Goal: Transaction & Acquisition: Purchase product/service

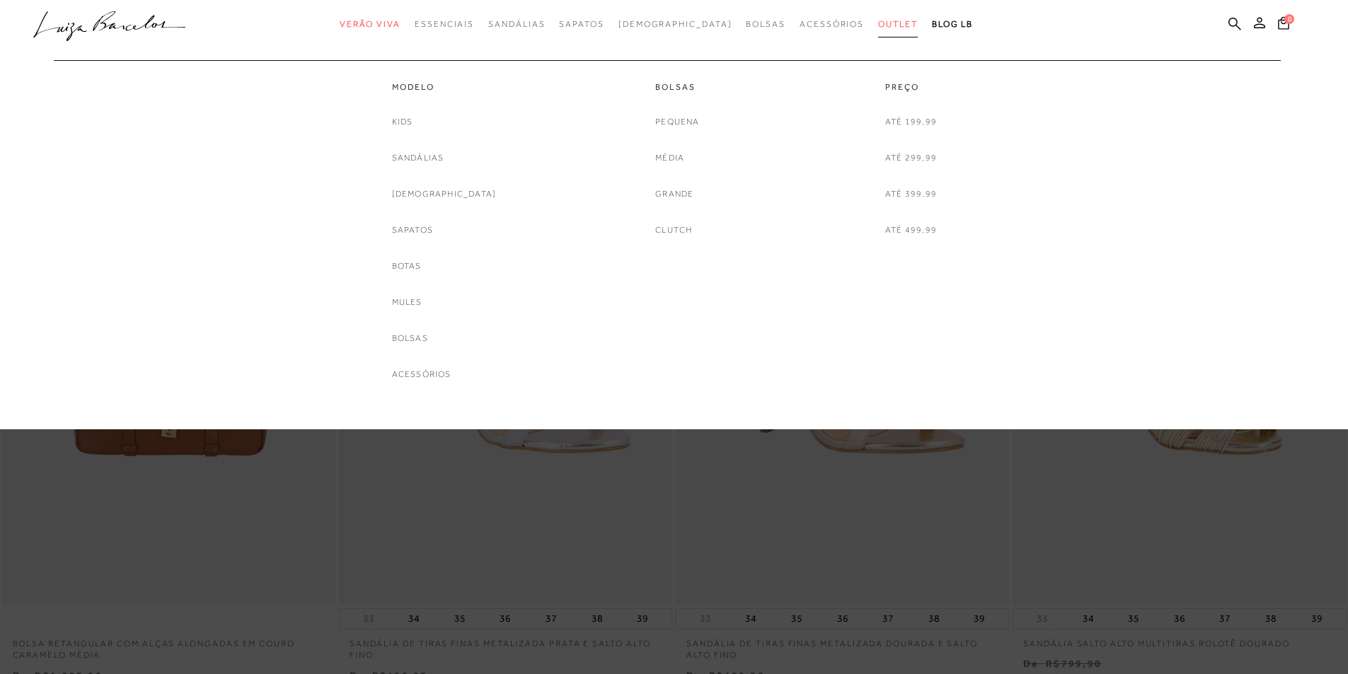
click at [878, 26] on span "Outlet" at bounding box center [898, 24] width 40 height 10
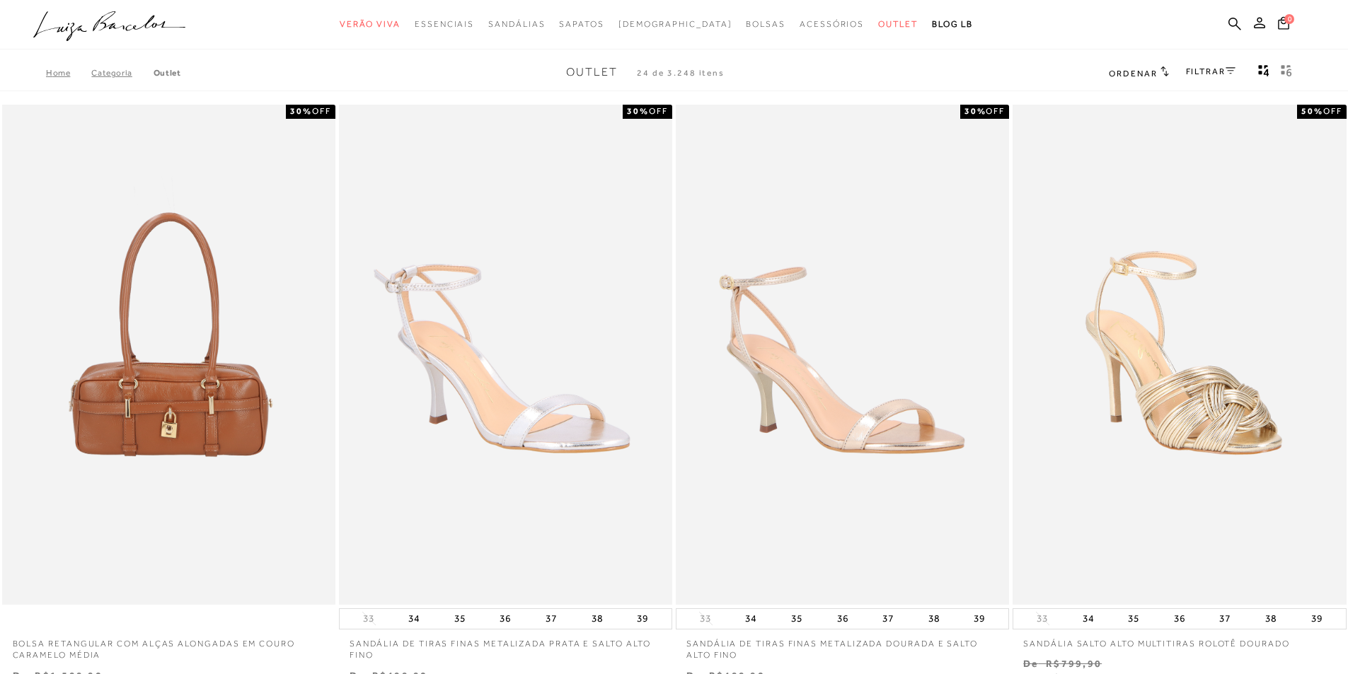
click at [1196, 71] on link "FILTRAR" at bounding box center [1211, 71] width 50 height 10
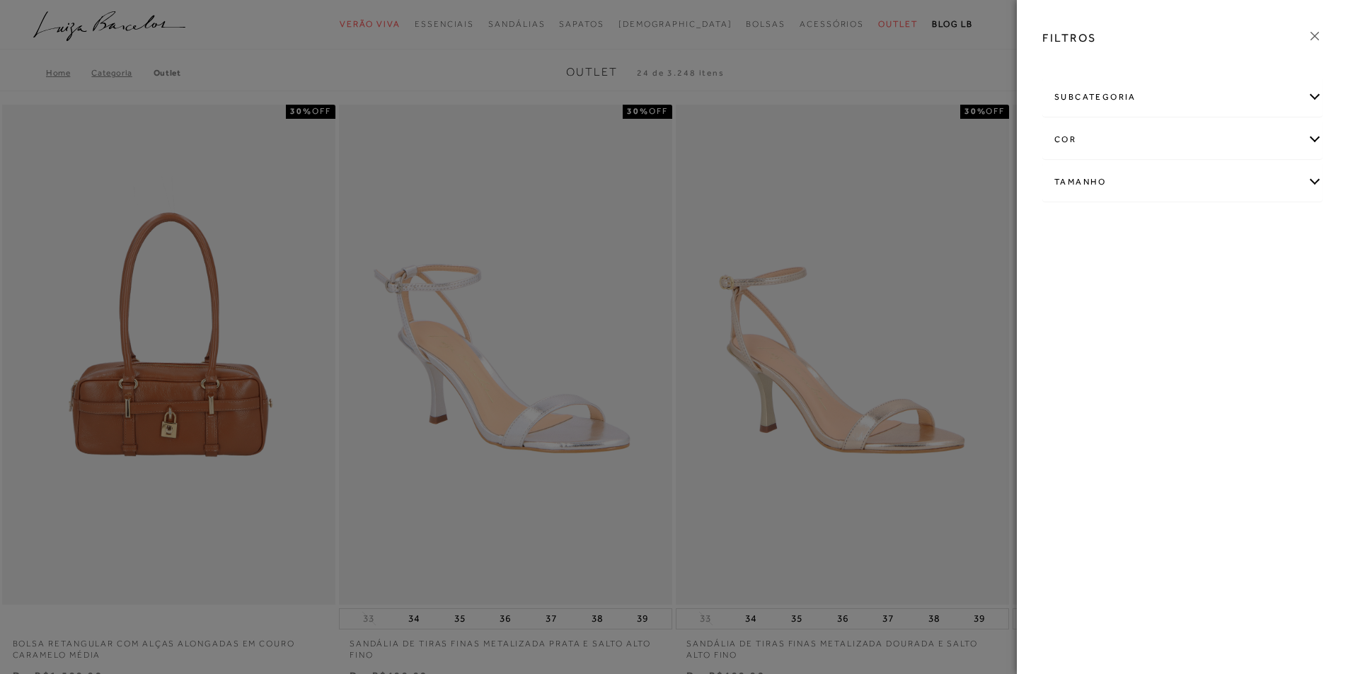
click at [1106, 195] on div "Tamanho" at bounding box center [1182, 181] width 279 height 37
click at [1072, 290] on link "Ver mais..." at bounding box center [1080, 289] width 38 height 11
click at [1262, 301] on label "38" at bounding box center [1255, 303] width 33 height 30
click at [1251, 301] on input "38" at bounding box center [1244, 305] width 14 height 14
checkbox input "true"
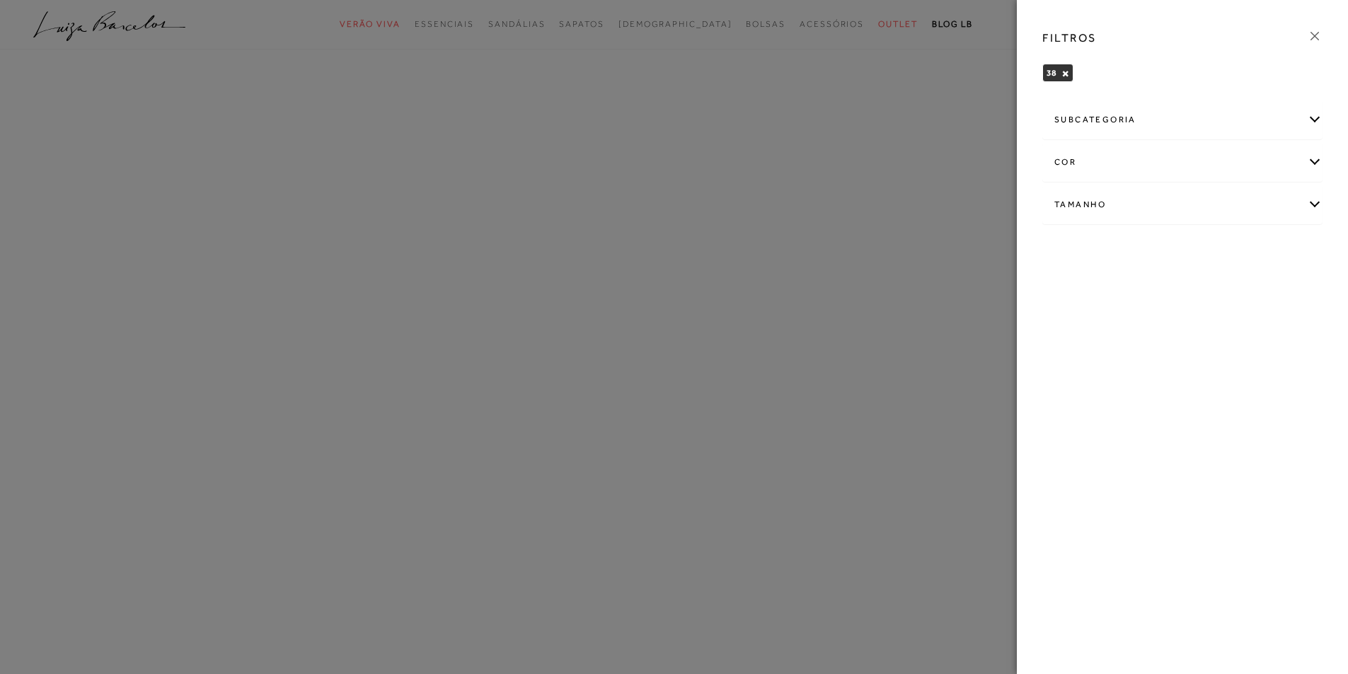
click at [3, 175] on div at bounding box center [674, 337] width 1348 height 674
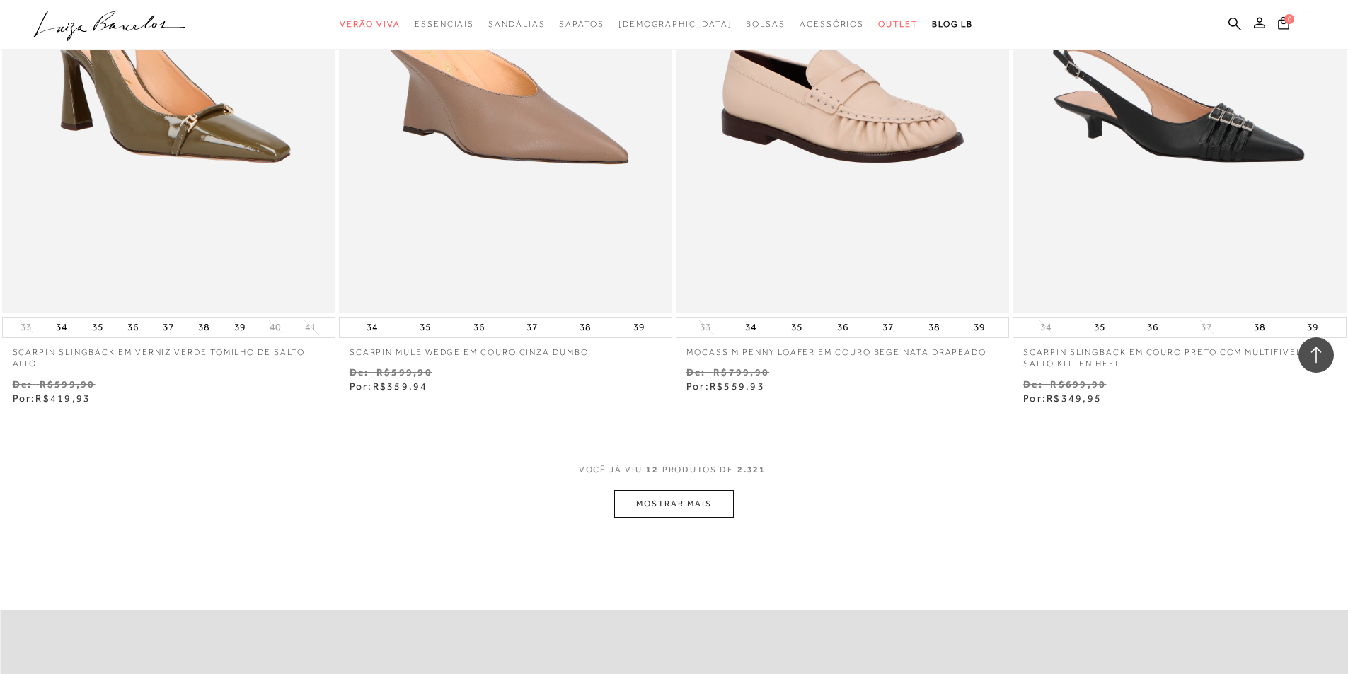
scroll to position [1627, 0]
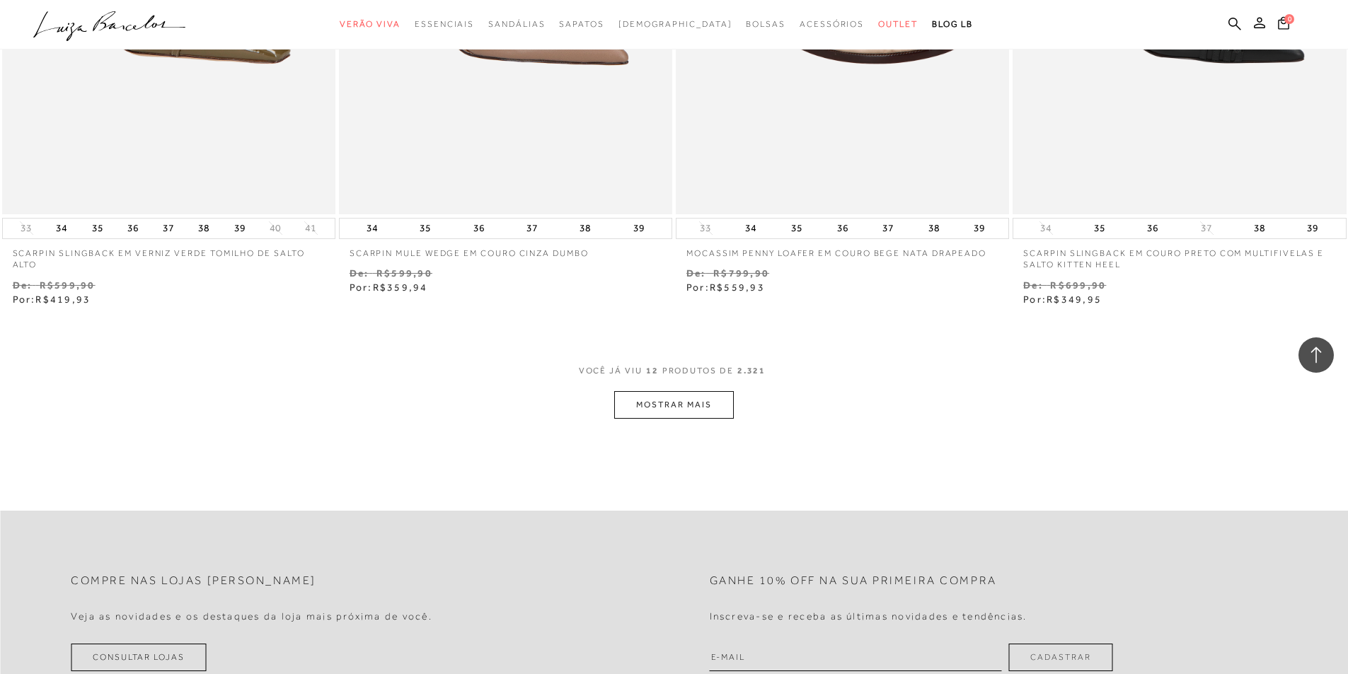
click at [675, 409] on button "MOSTRAR MAIS" at bounding box center [673, 405] width 119 height 28
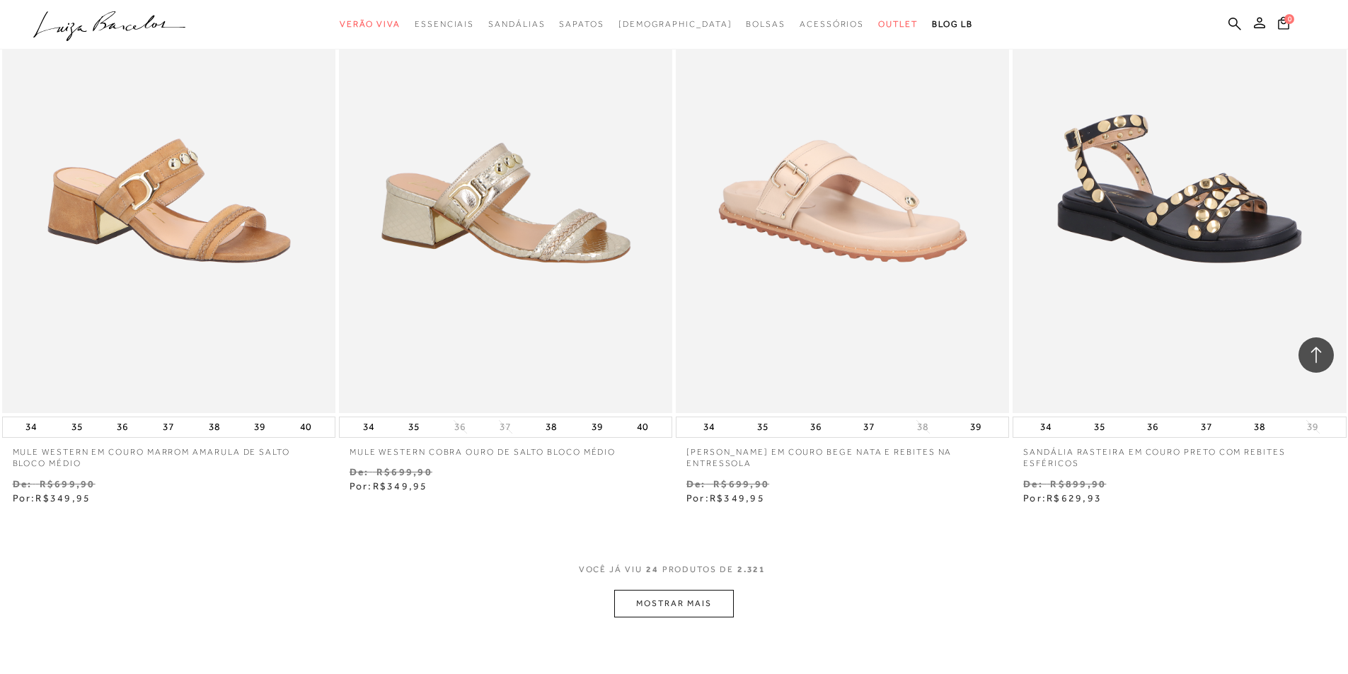
scroll to position [3254, 0]
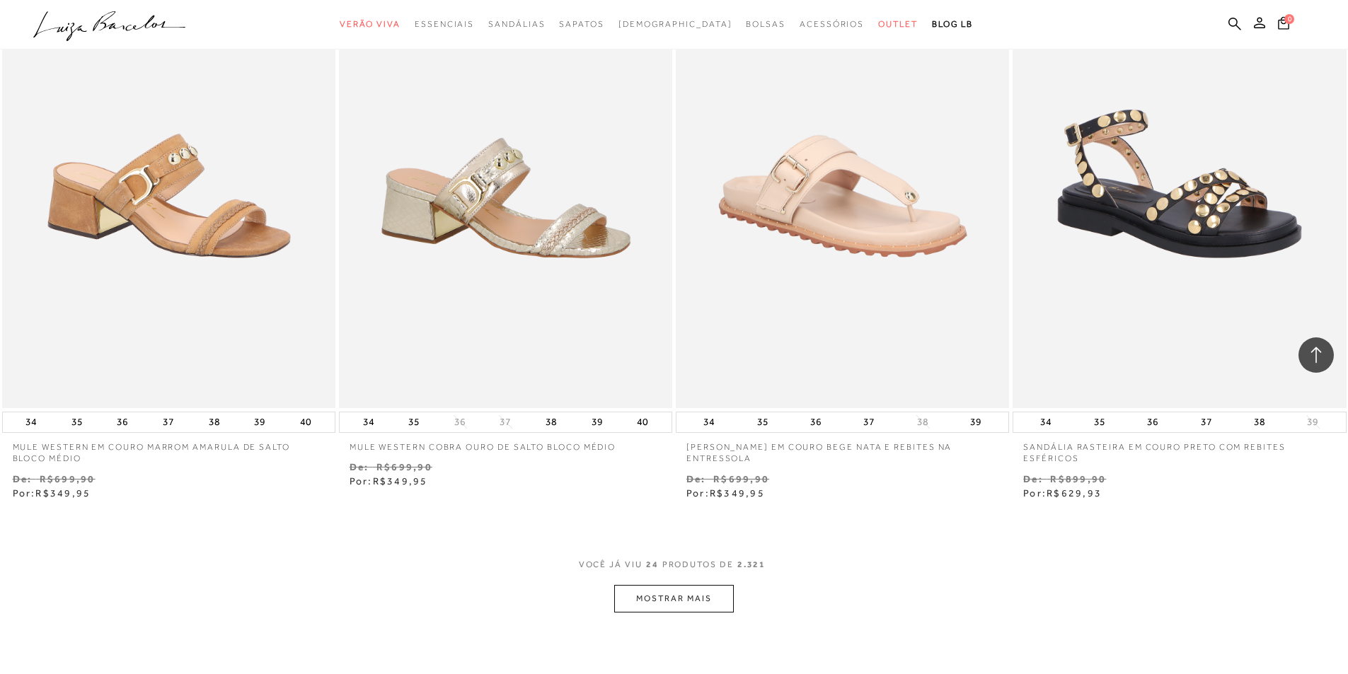
click at [655, 602] on button "MOSTRAR MAIS" at bounding box center [673, 599] width 119 height 28
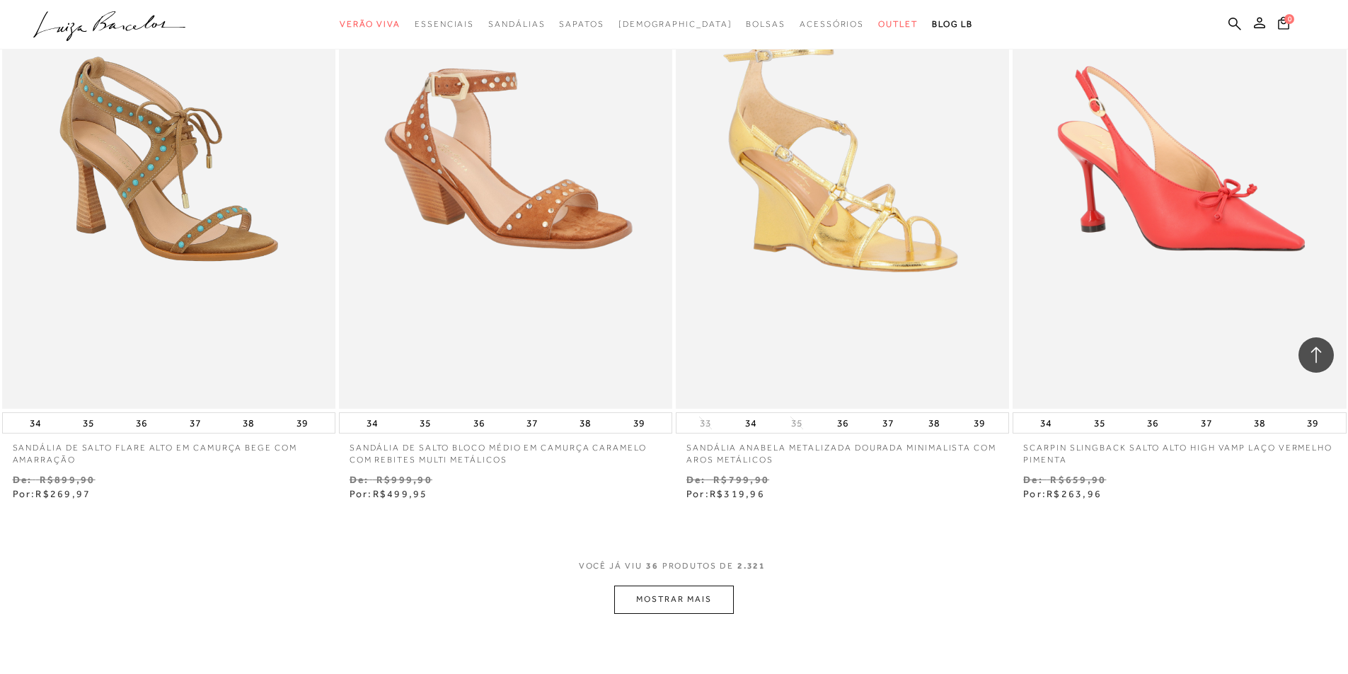
scroll to position [5093, 0]
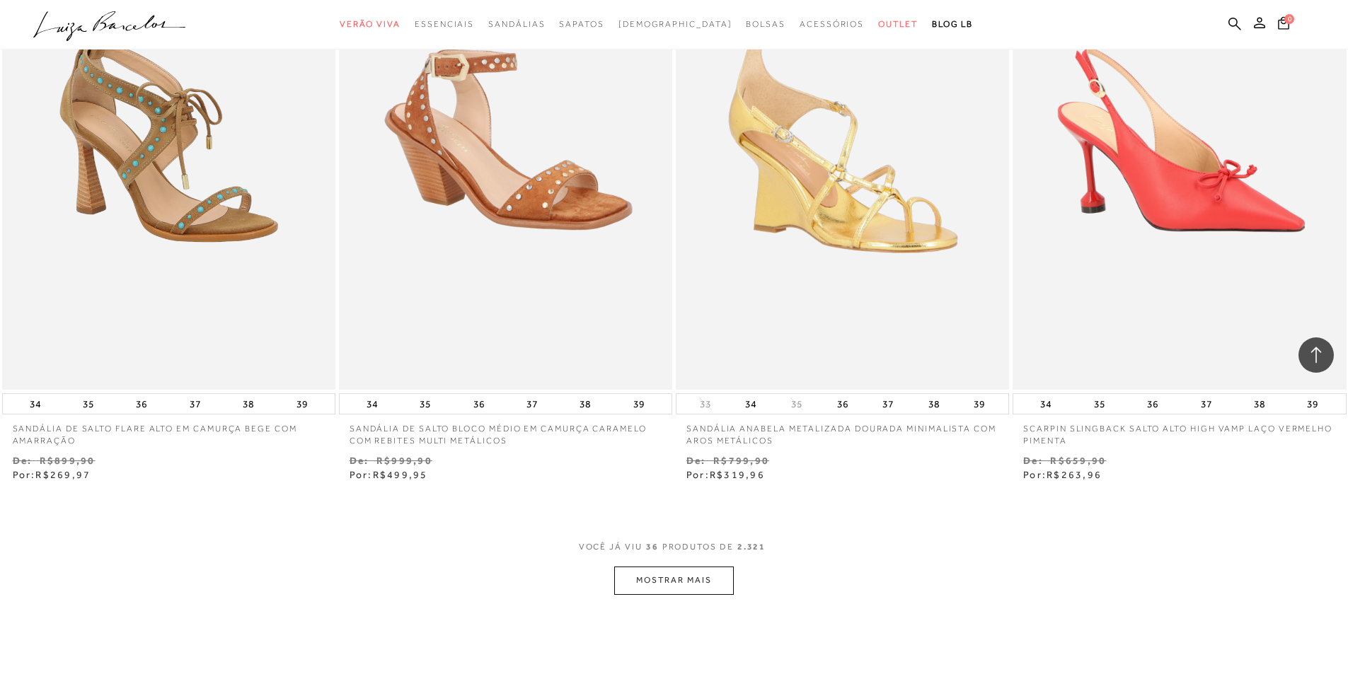
click at [669, 581] on button "MOSTRAR MAIS" at bounding box center [673, 581] width 119 height 28
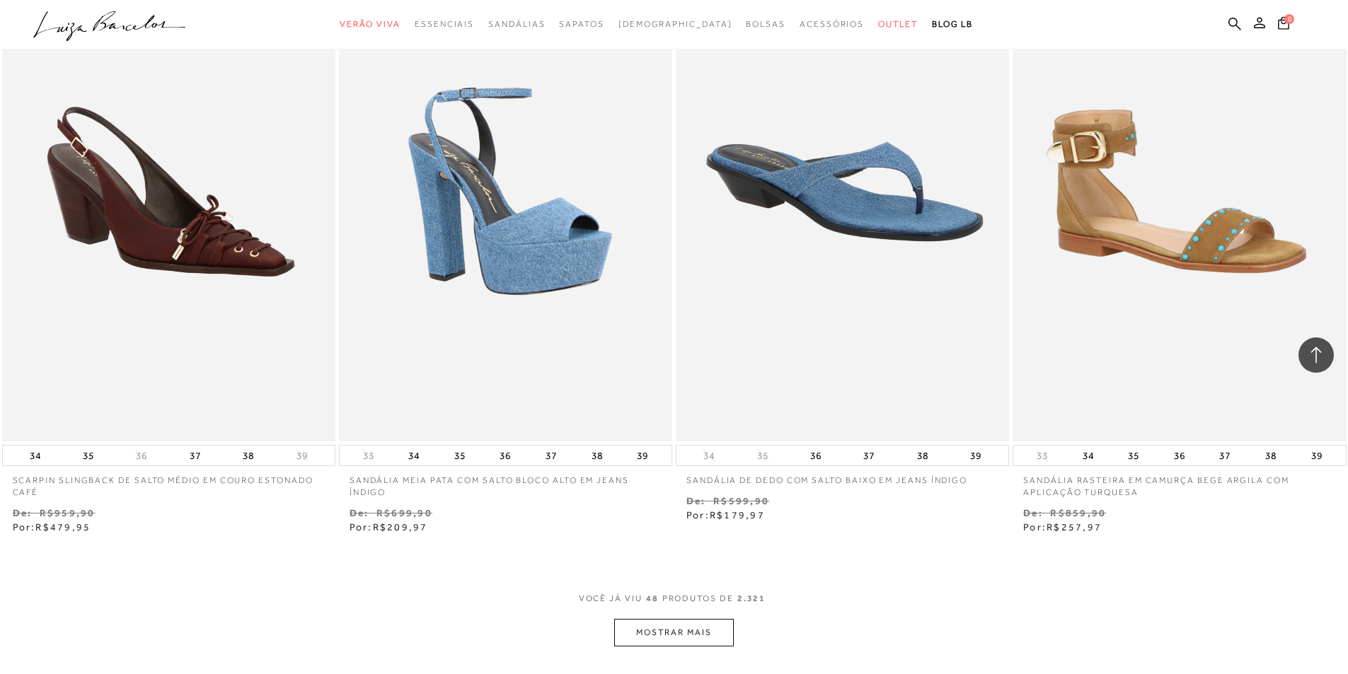
scroll to position [7003, 0]
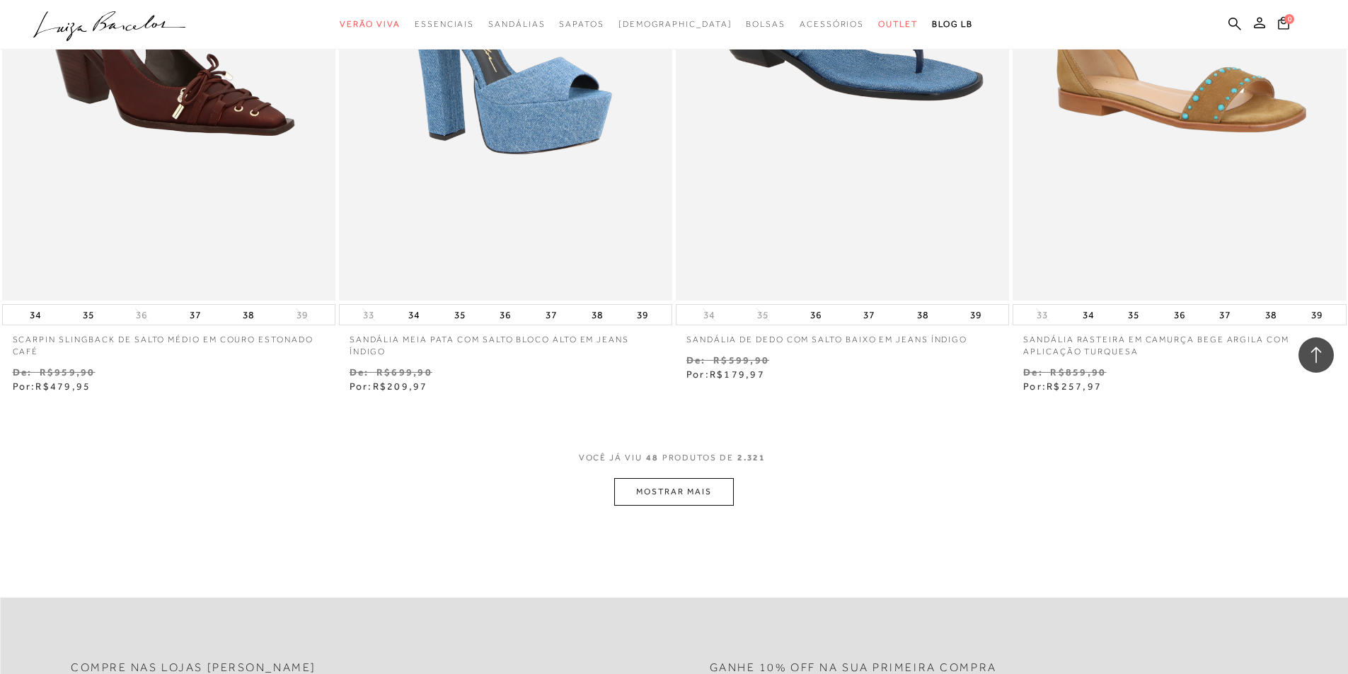
click at [659, 504] on button "MOSTRAR MAIS" at bounding box center [673, 492] width 119 height 28
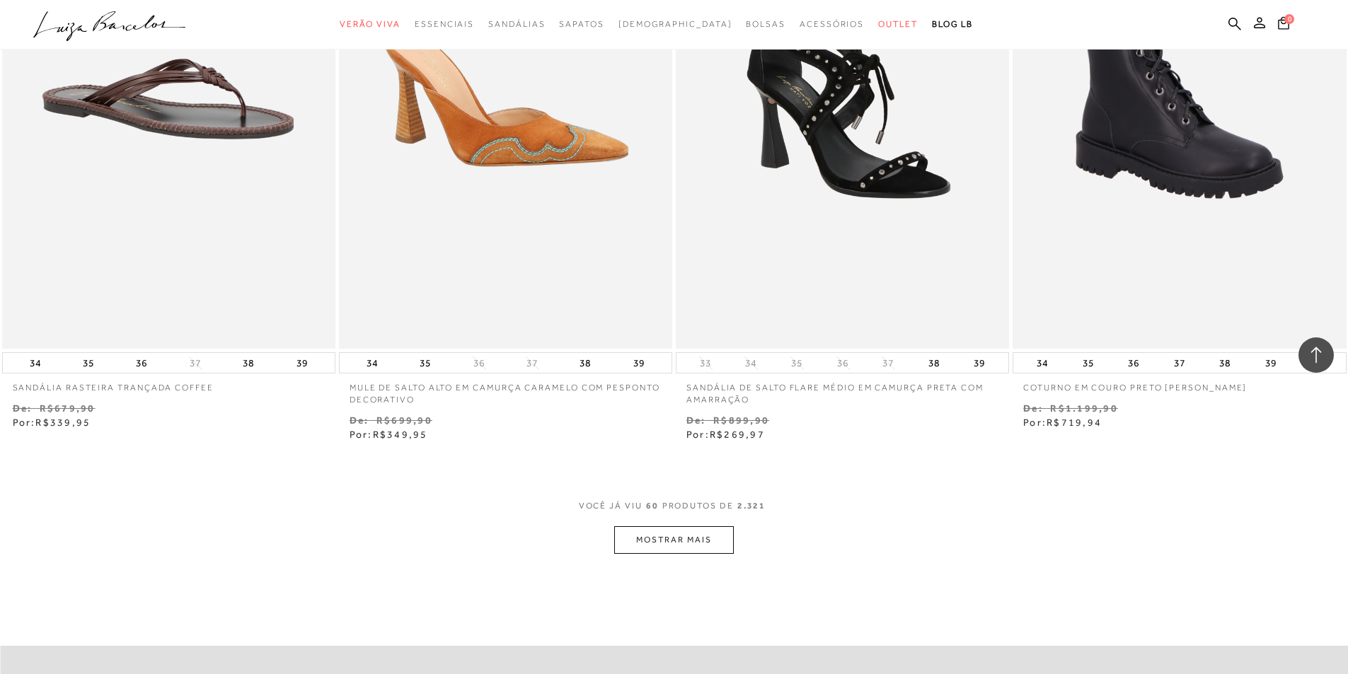
scroll to position [8843, 0]
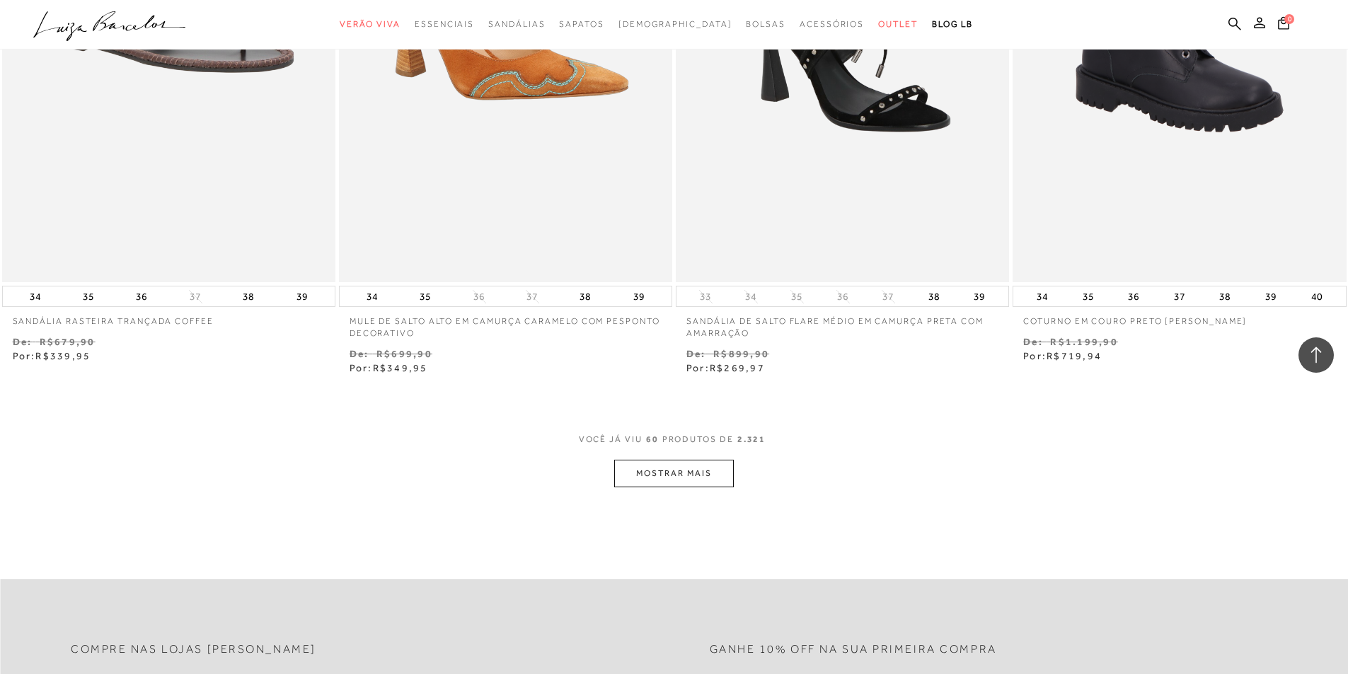
click at [642, 479] on button "MOSTRAR MAIS" at bounding box center [673, 474] width 119 height 28
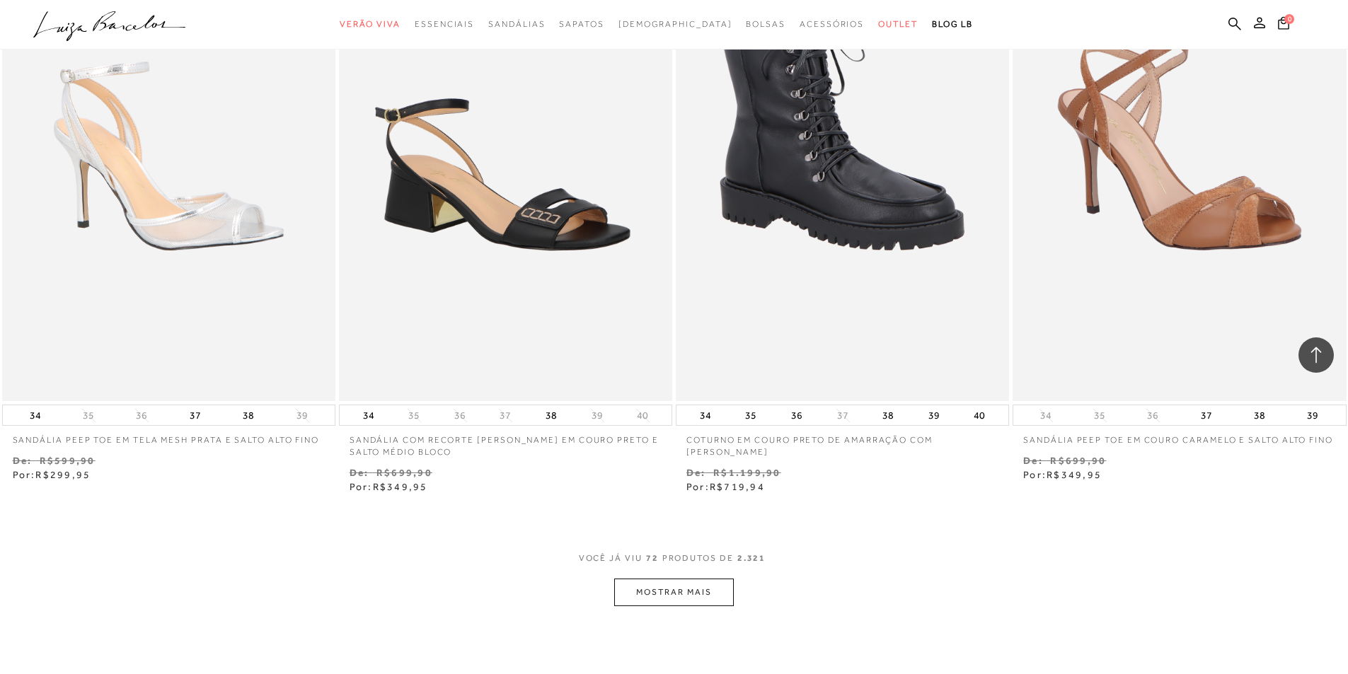
scroll to position [10470, 0]
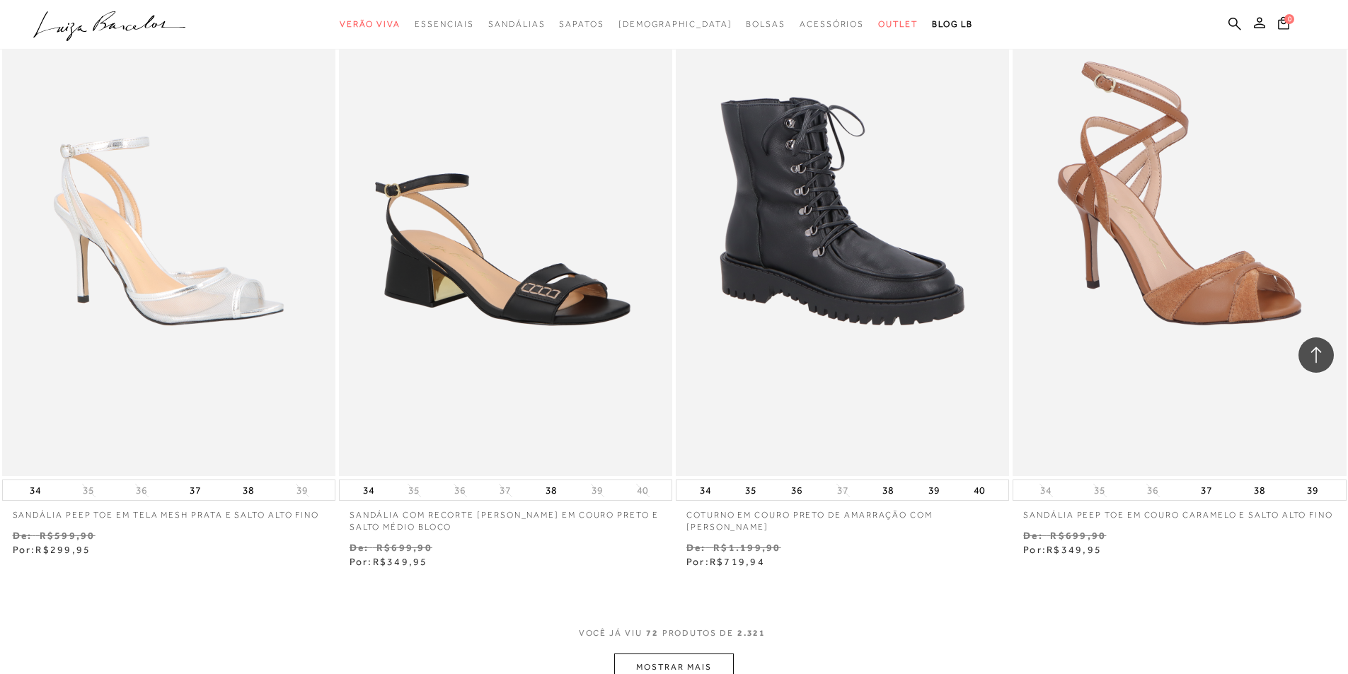
click at [642, 672] on button "MOSTRAR MAIS" at bounding box center [673, 668] width 119 height 28
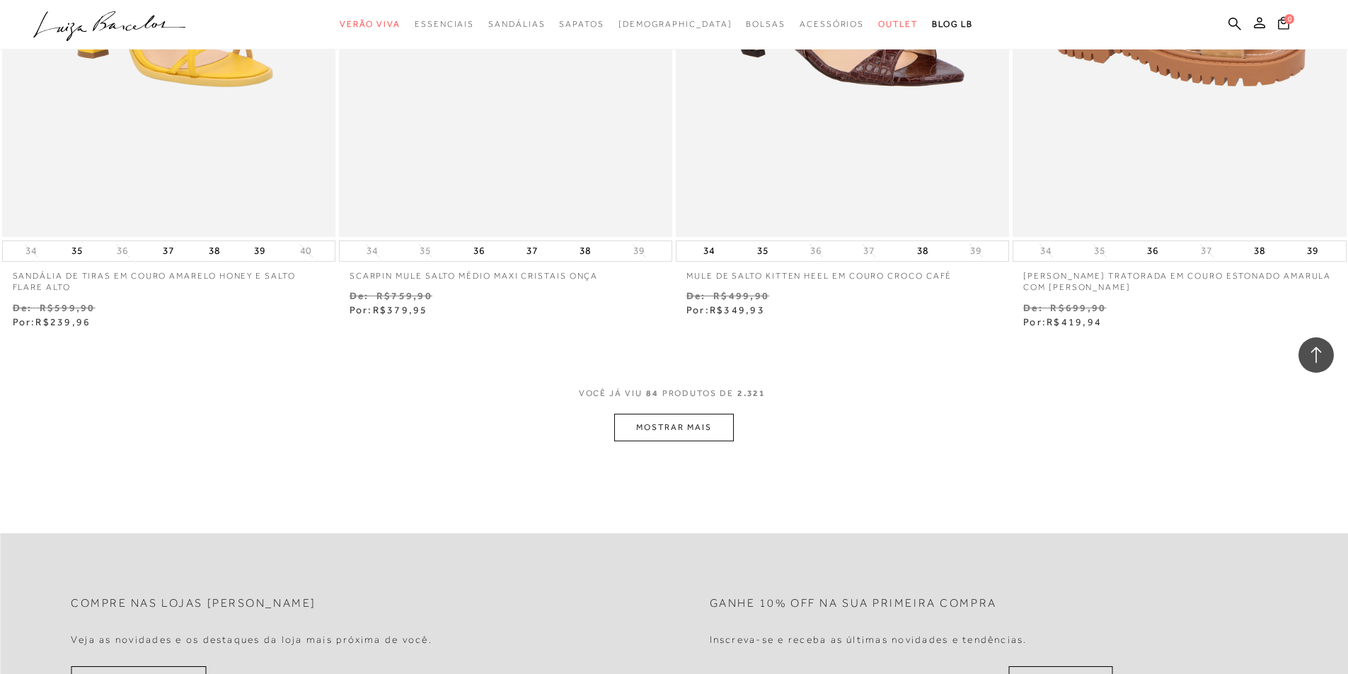
scroll to position [12592, 0]
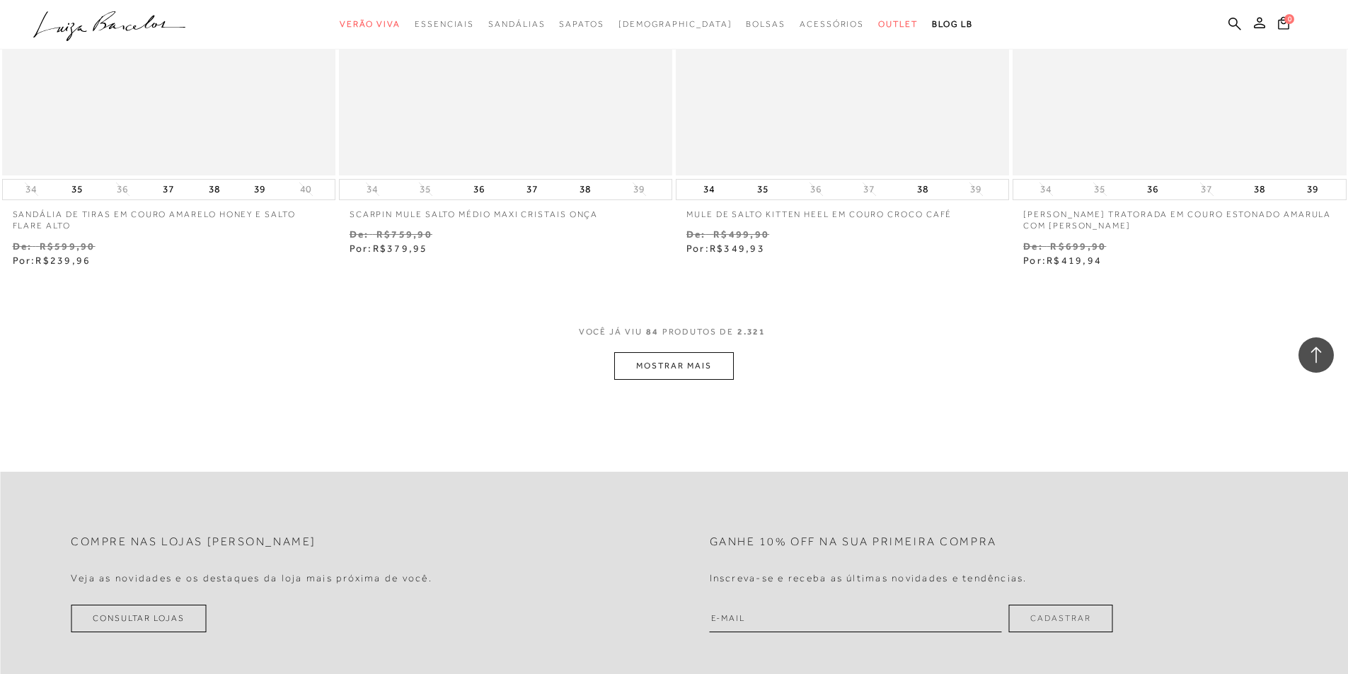
click at [627, 368] on button "MOSTRAR MAIS" at bounding box center [673, 366] width 119 height 28
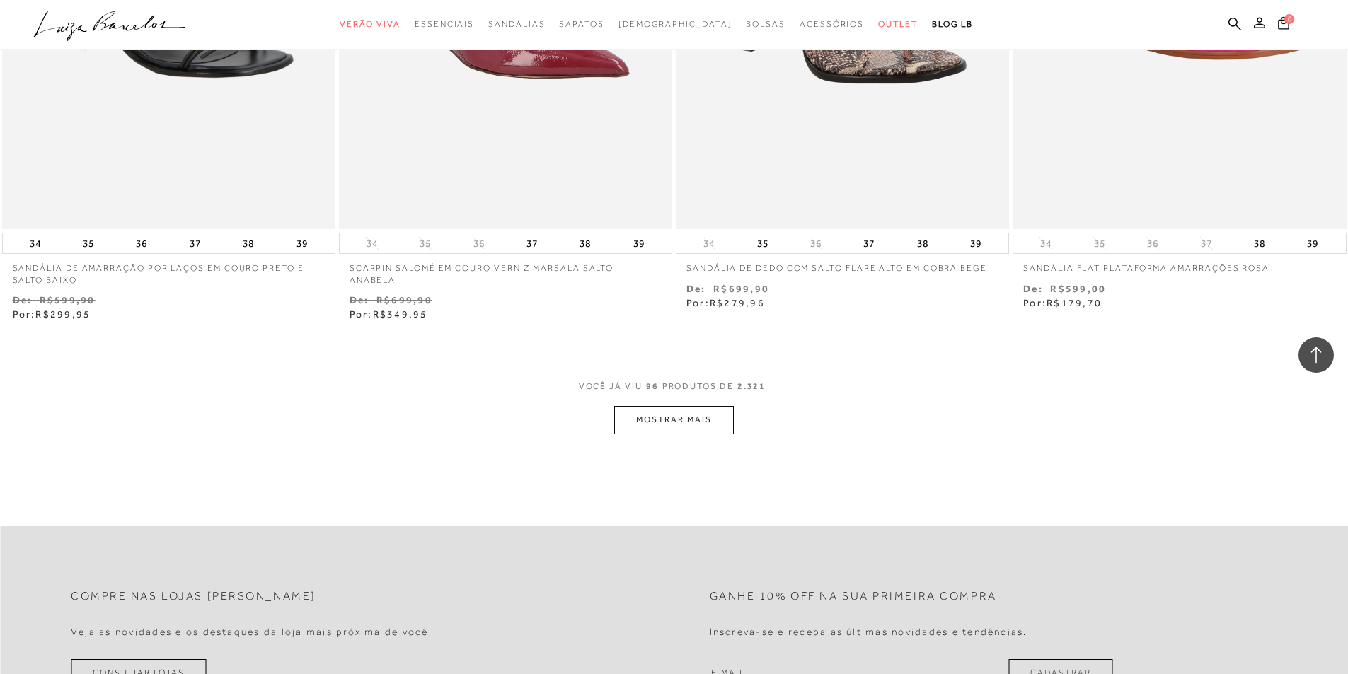
scroll to position [14502, 0]
